Goal: Task Accomplishment & Management: Manage account settings

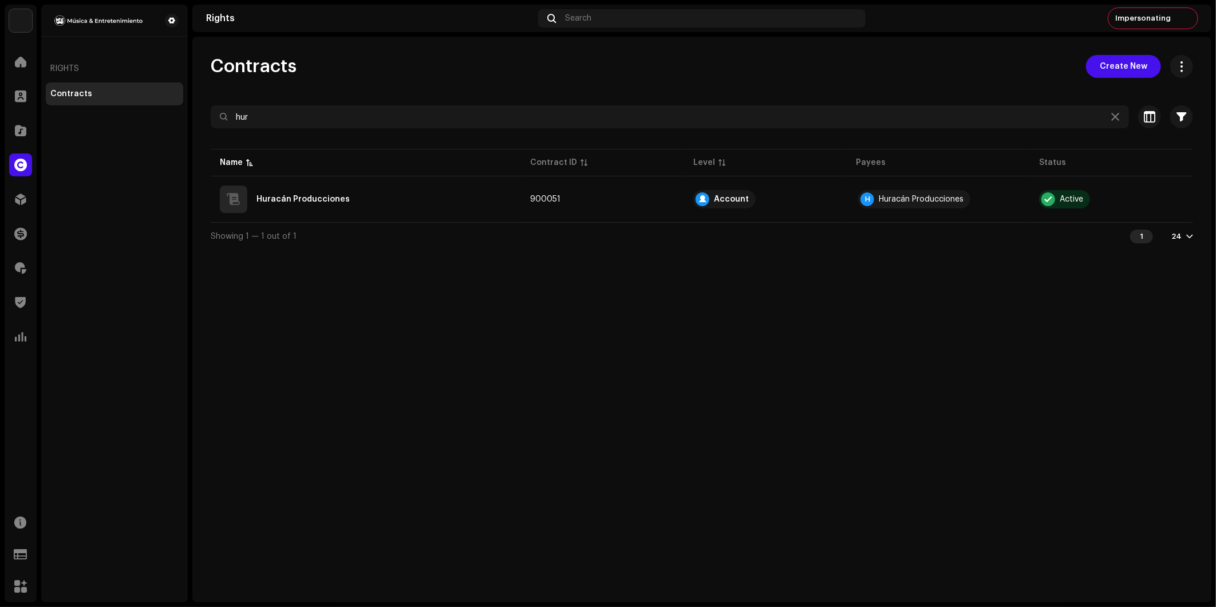
click at [1176, 20] on div "Impersonating" at bounding box center [1152, 18] width 89 height 21
drag, startPoint x: 0, startPoint y: 0, endPoint x: 1153, endPoint y: 23, distance: 1153.6
click at [1153, 23] on div "Impersonating" at bounding box center [1152, 18] width 89 height 21
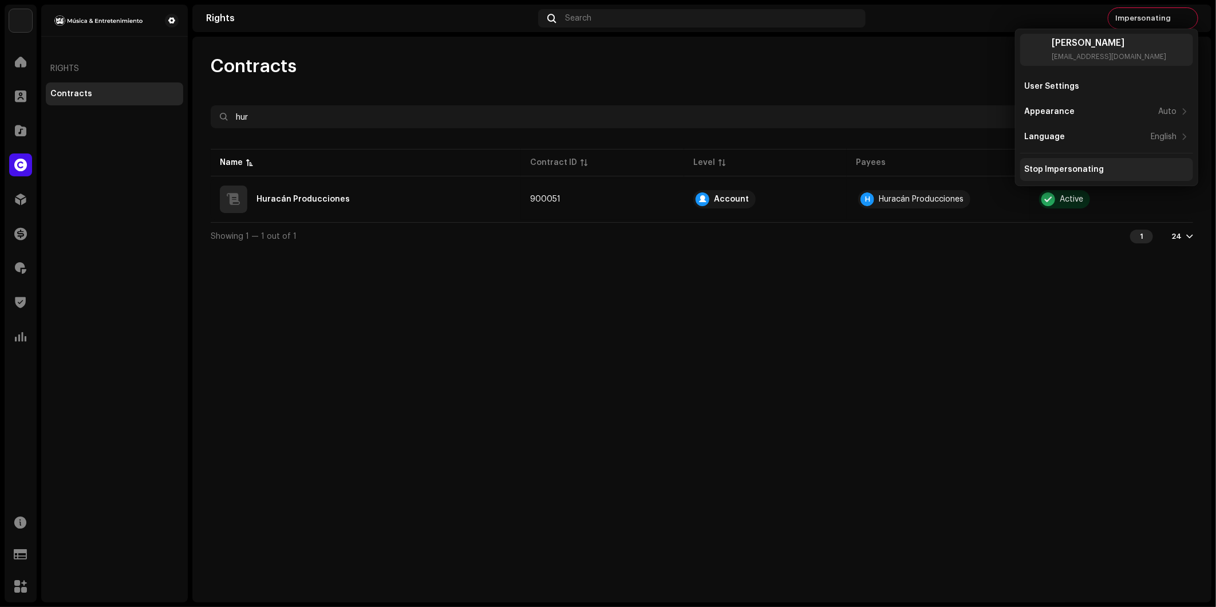
click at [1067, 170] on div "Stop Impersonating" at bounding box center [1065, 169] width 80 height 9
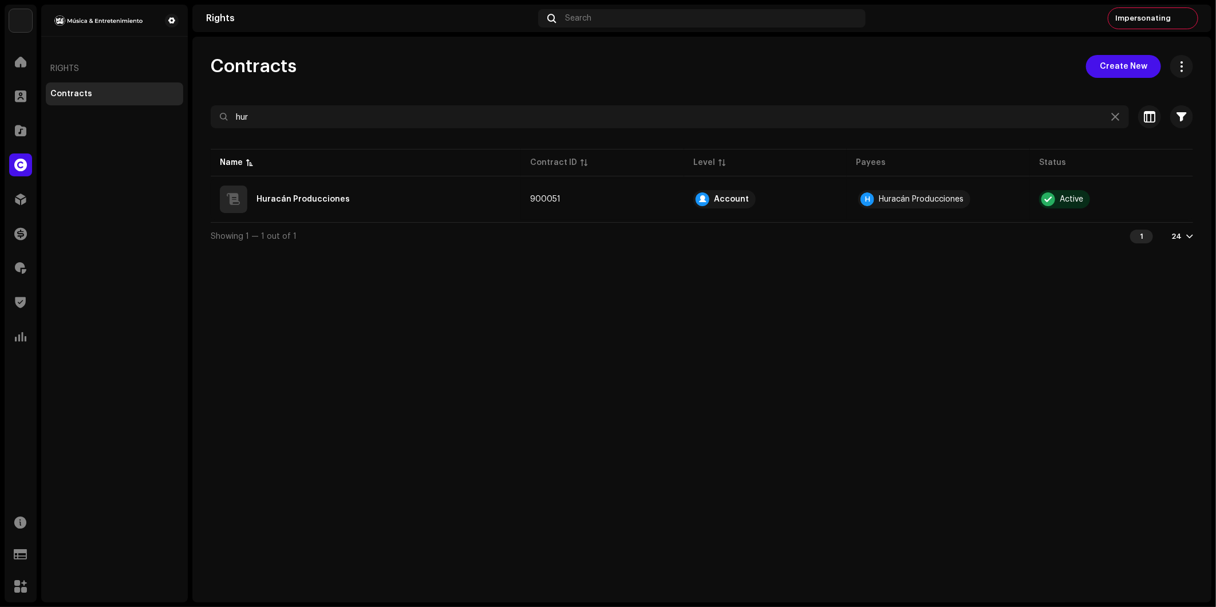
click at [1067, 170] on div "Stop Impersonating" at bounding box center [1065, 169] width 80 height 9
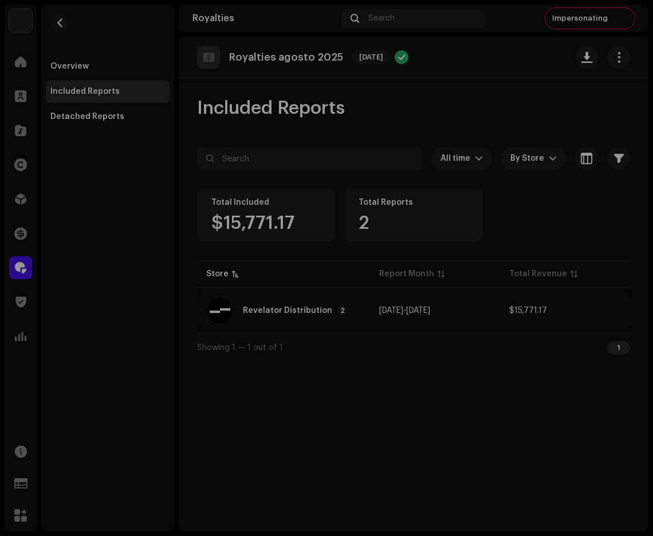
click at [612, 17] on div "Reports: Revelator Distribution Store Report Month Total Revenue Revelator Dist…" at bounding box center [326, 268] width 653 height 536
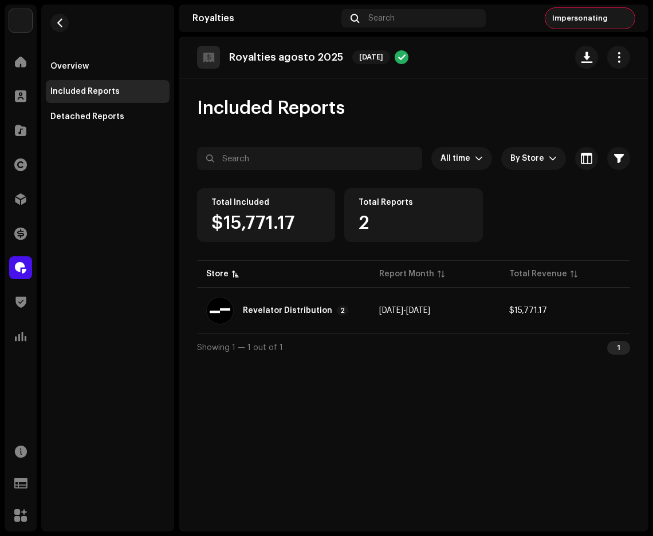
click at [611, 17] on div "Impersonating" at bounding box center [589, 18] width 89 height 21
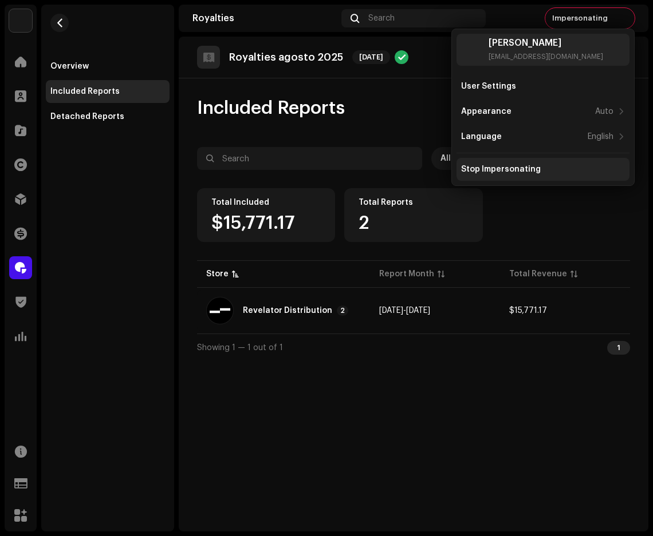
click at [519, 173] on div "Stop Impersonating" at bounding box center [501, 169] width 80 height 9
